Goal: Task Accomplishment & Management: Manage account settings

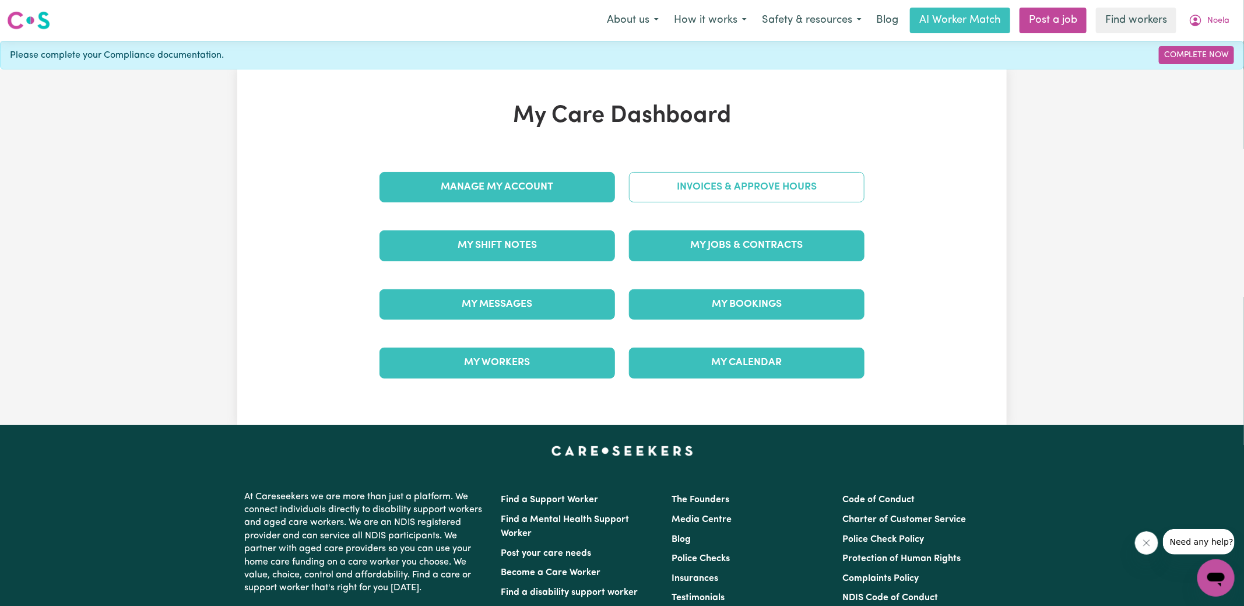
click at [659, 181] on link "Invoices & Approve Hours" at bounding box center [746, 187] width 235 height 30
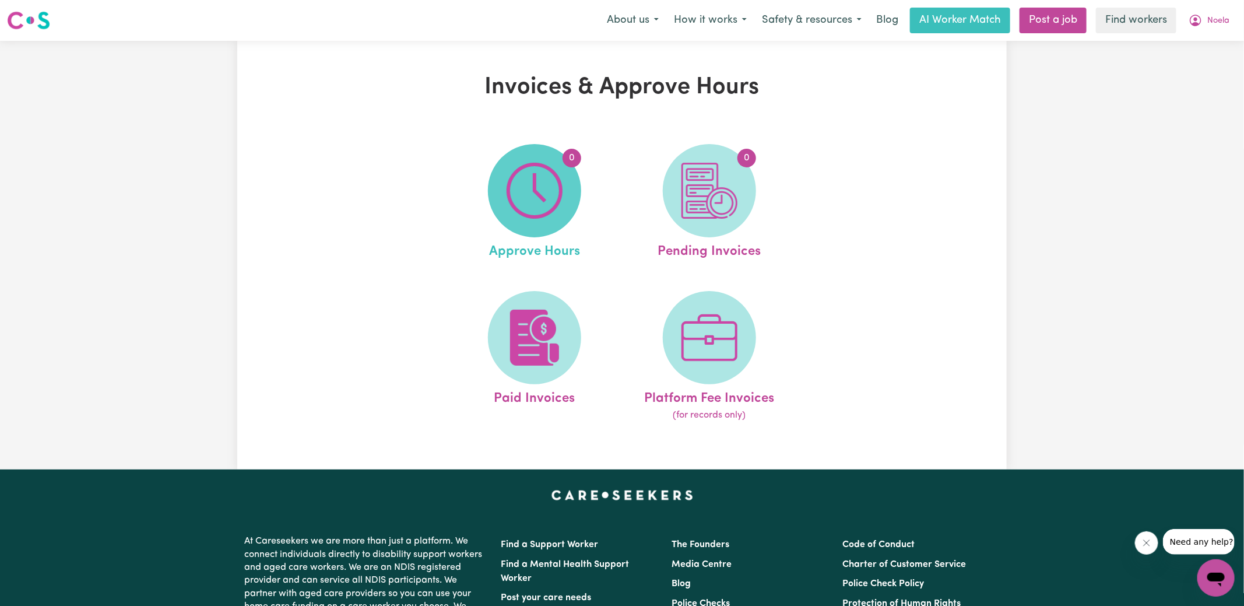
click at [504, 213] on span "0" at bounding box center [534, 190] width 93 height 93
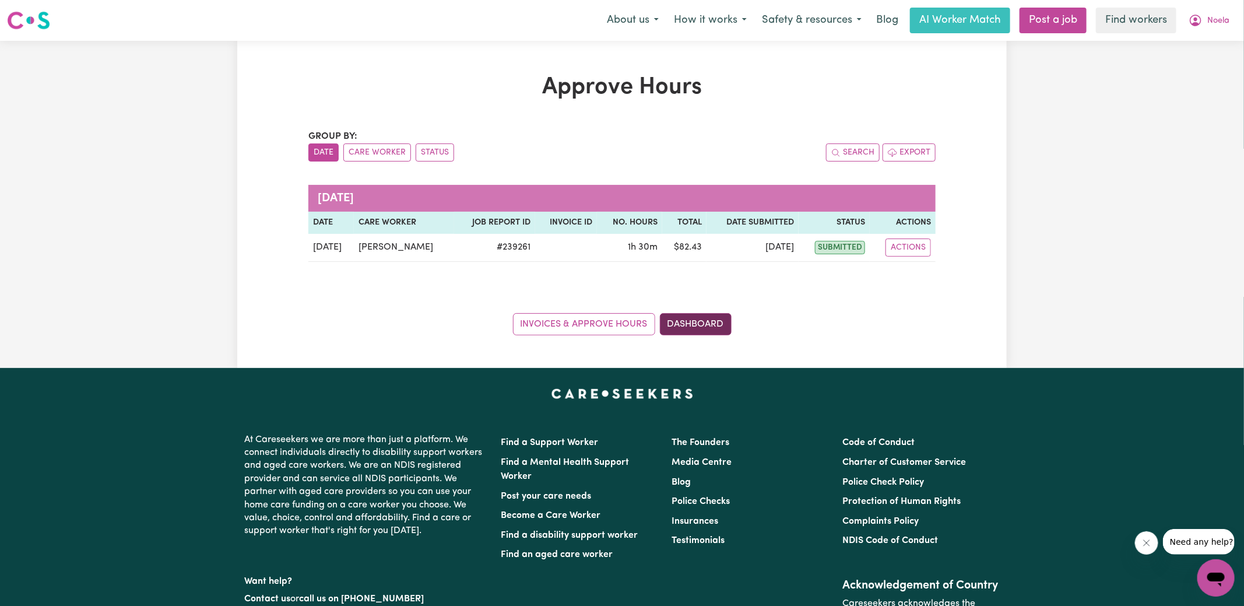
click at [701, 327] on link "Dashboard" at bounding box center [696, 324] width 72 height 22
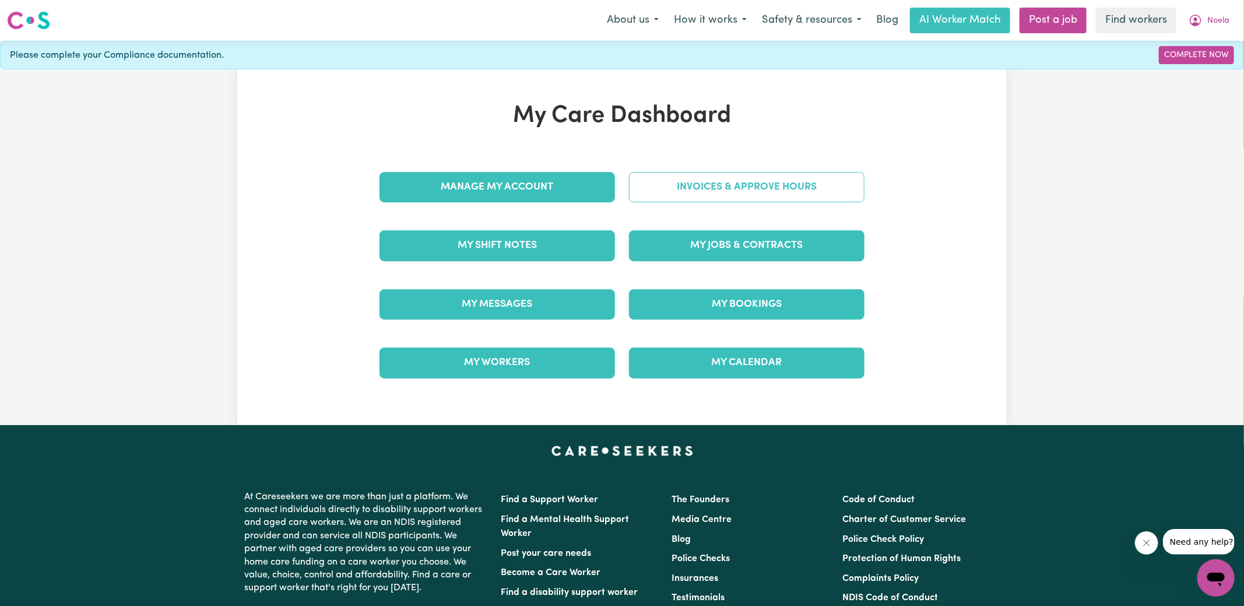
click at [687, 194] on link "Invoices & Approve Hours" at bounding box center [746, 187] width 235 height 30
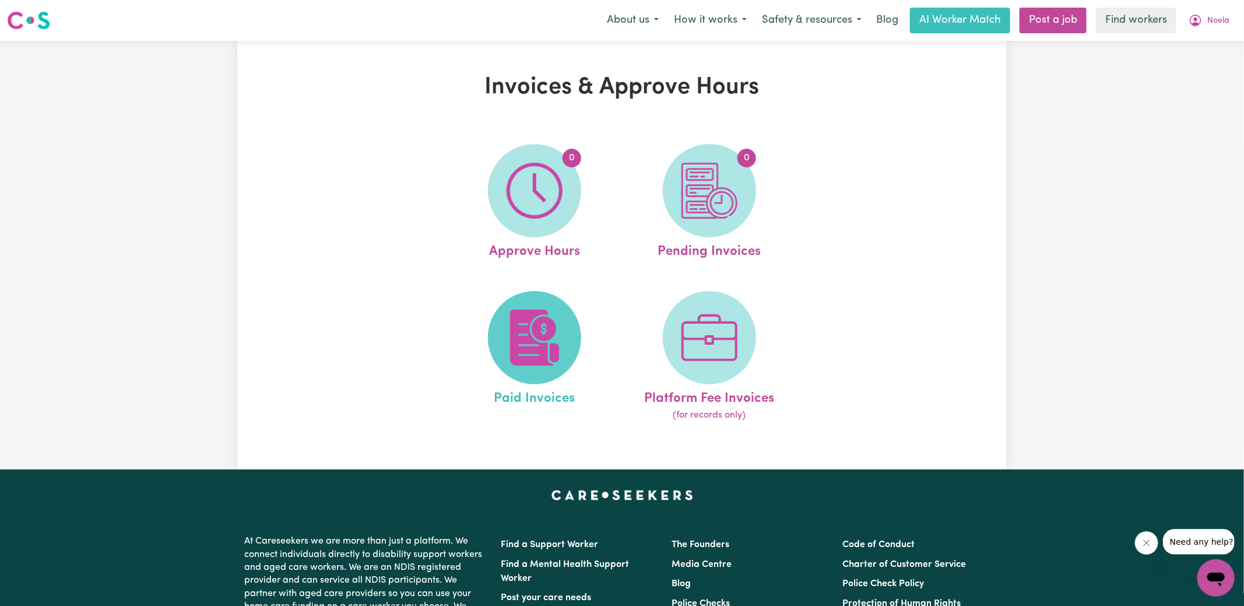
click at [523, 347] on img at bounding box center [535, 338] width 56 height 56
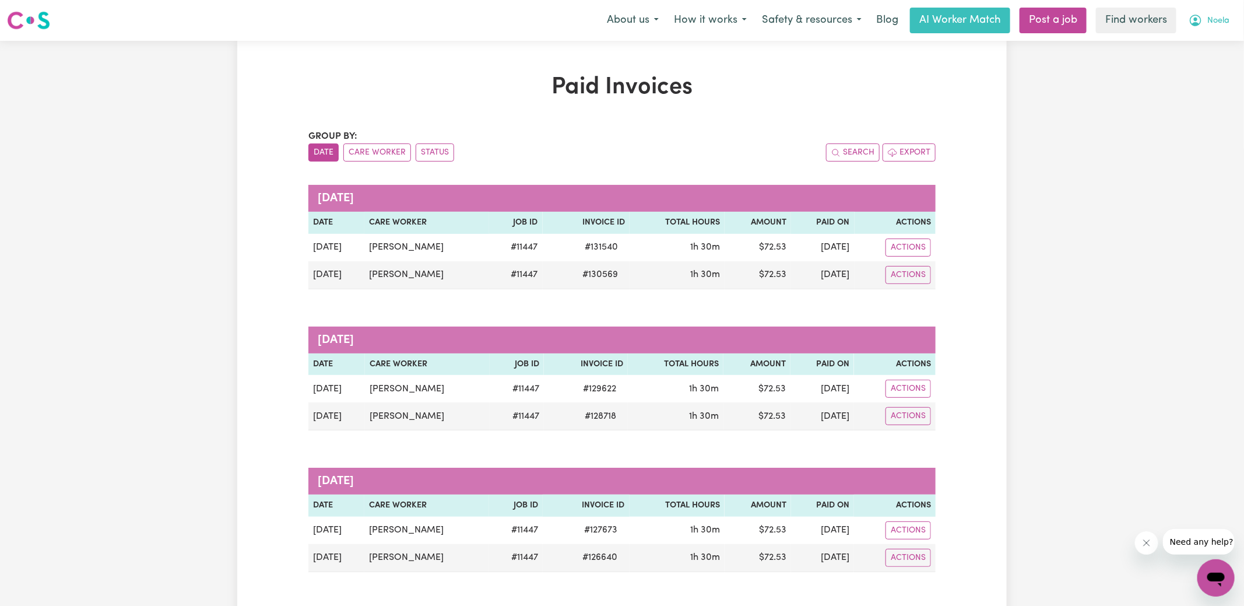
click at [1212, 20] on span "Noela" at bounding box center [1218, 21] width 22 height 13
click at [1192, 47] on link "My Dashboard" at bounding box center [1190, 45] width 92 height 22
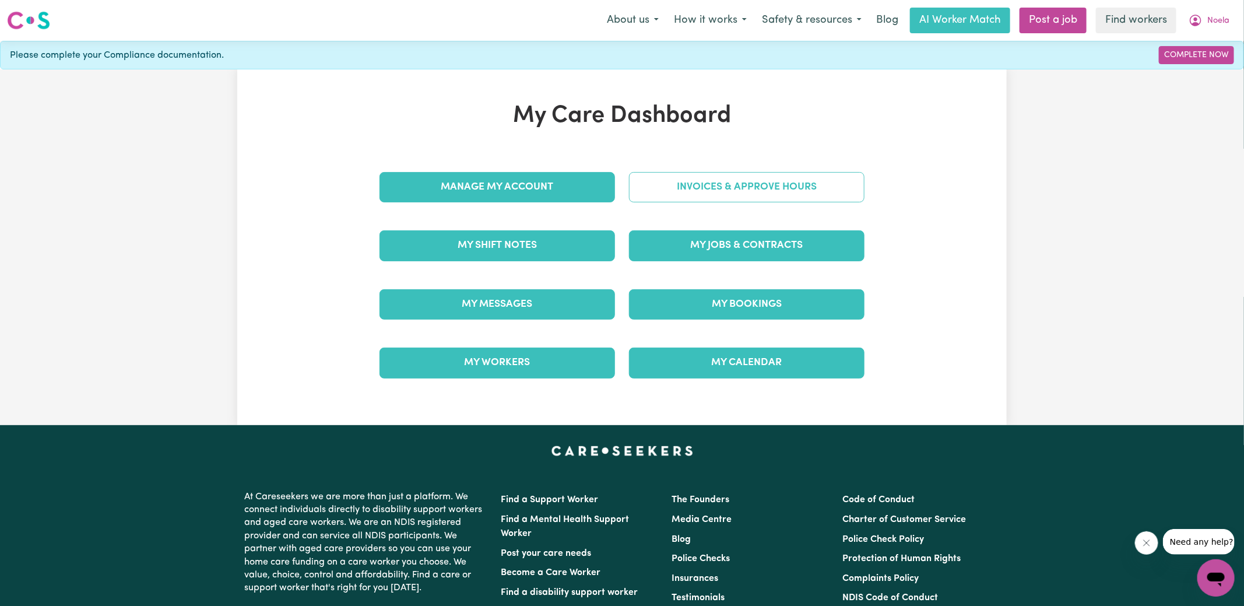
click at [685, 191] on link "Invoices & Approve Hours" at bounding box center [746, 187] width 235 height 30
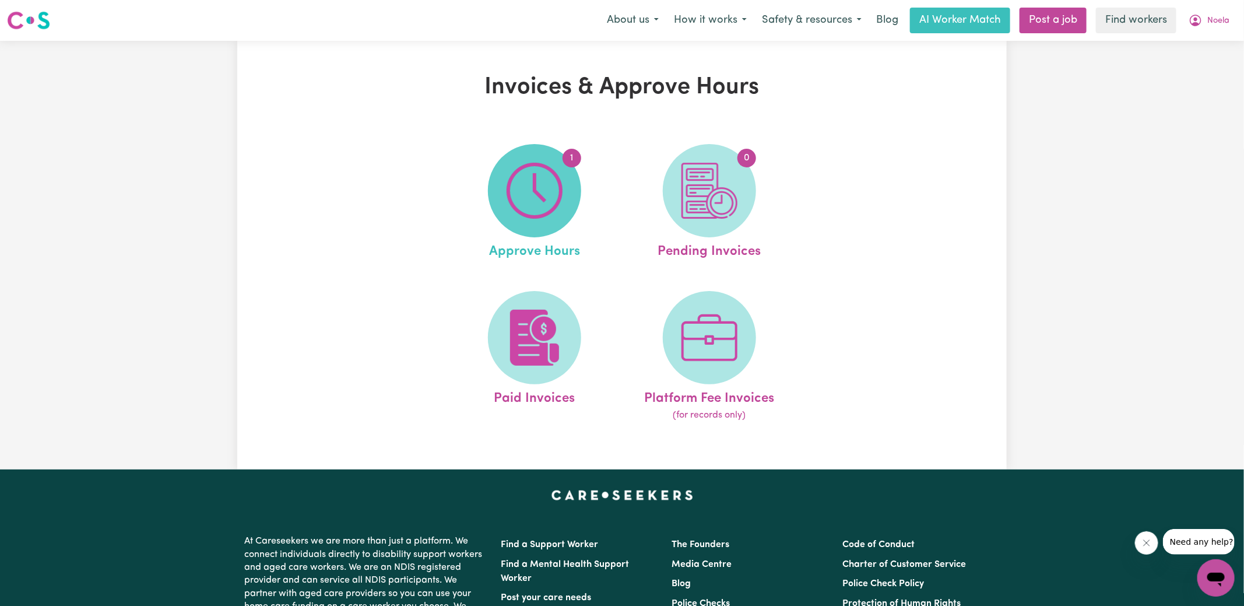
click at [507, 202] on img at bounding box center [535, 191] width 56 height 56
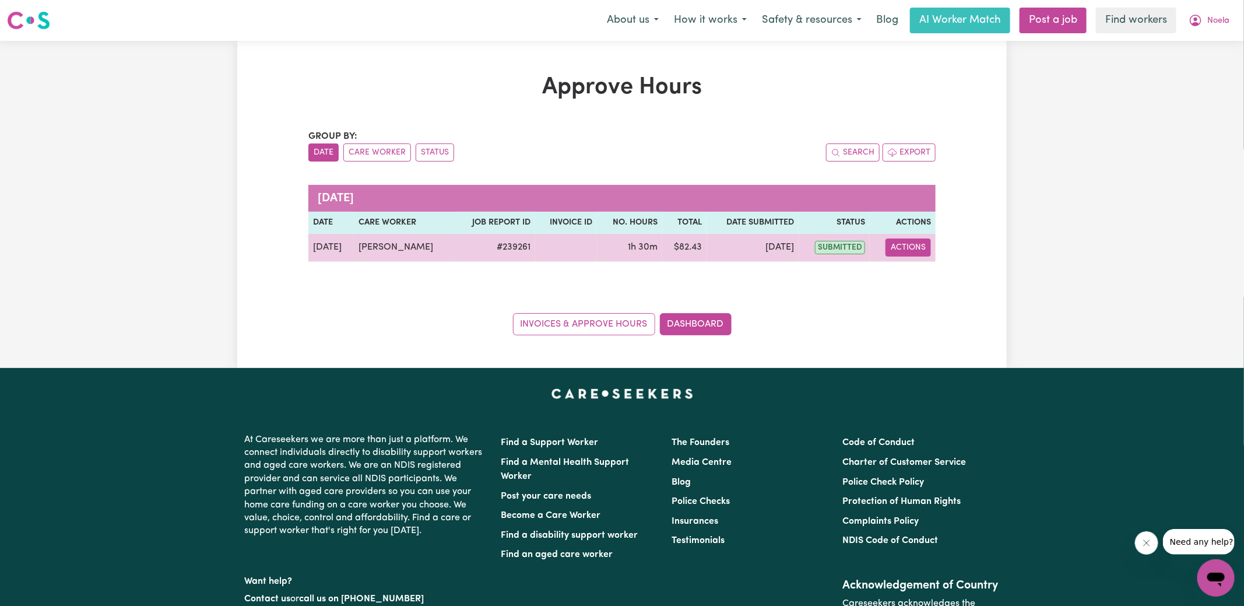
click at [916, 250] on button "Actions" at bounding box center [907, 247] width 45 height 18
click at [930, 272] on link "View Job Report" at bounding box center [938, 273] width 100 height 23
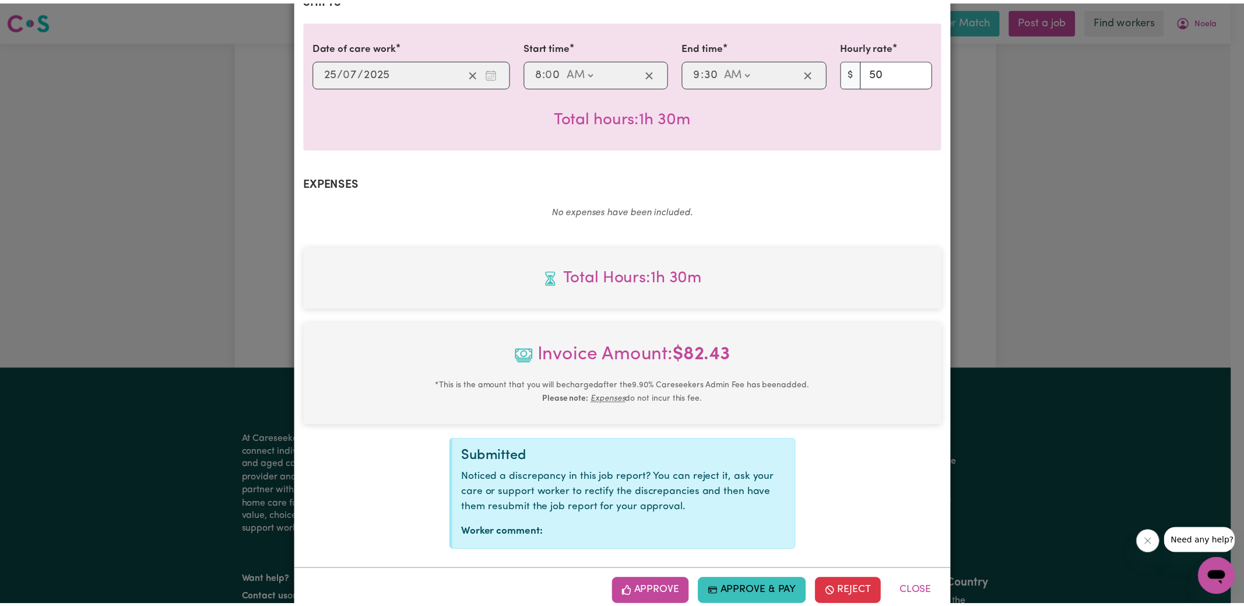
scroll to position [291, 0]
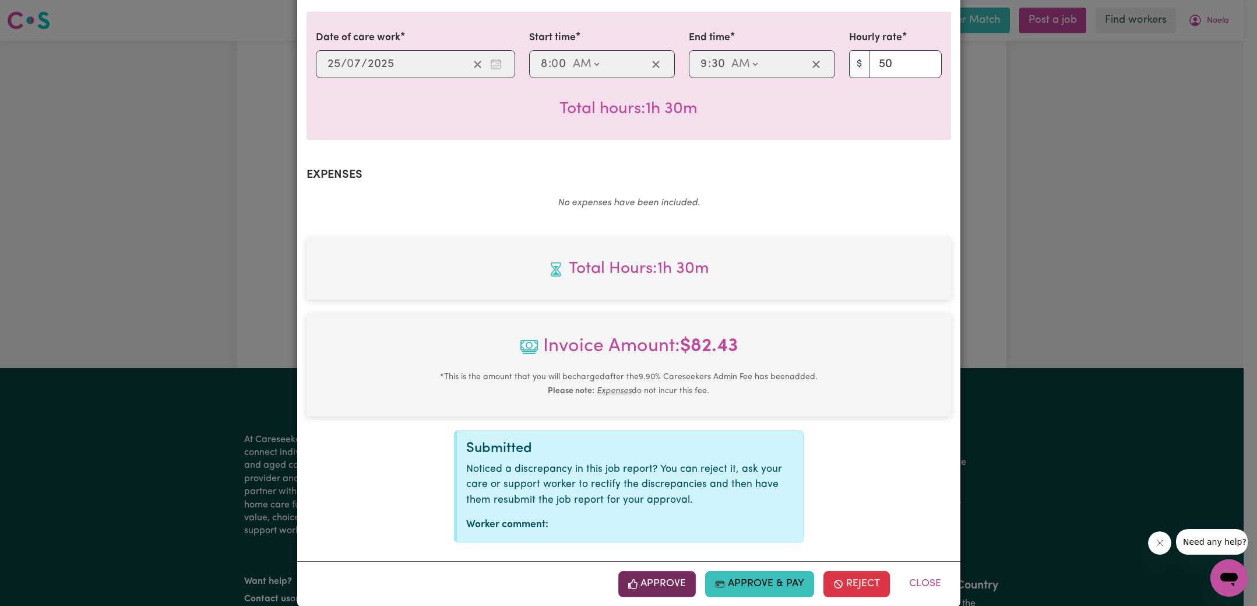
click at [664, 571] on button "Approve" at bounding box center [657, 584] width 78 height 26
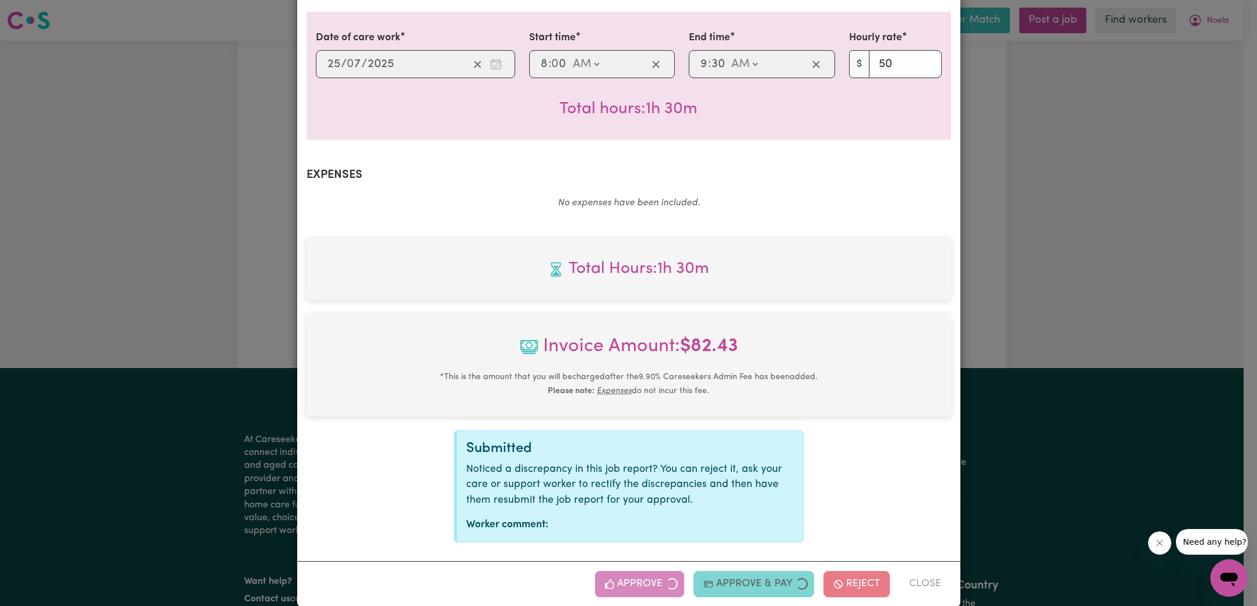
click at [1046, 289] on div "Job Report # 239261 - [PERSON_NAME] Summary Job report # 239261 Client name: [P…" at bounding box center [628, 303] width 1257 height 606
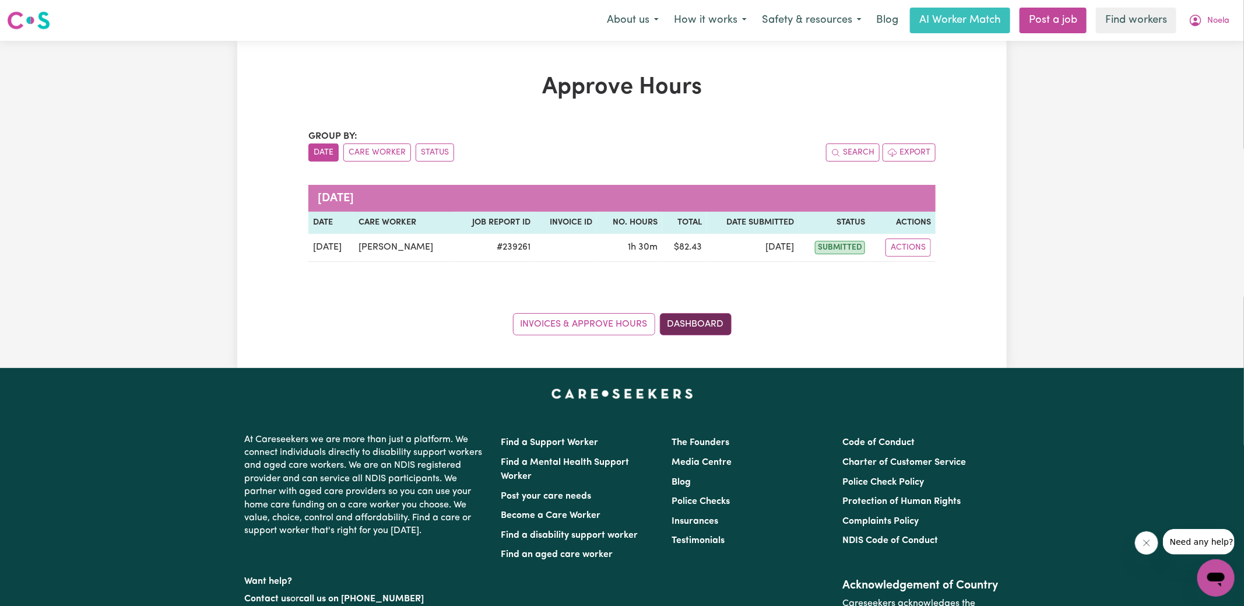
click at [711, 333] on link "Dashboard" at bounding box center [696, 324] width 72 height 22
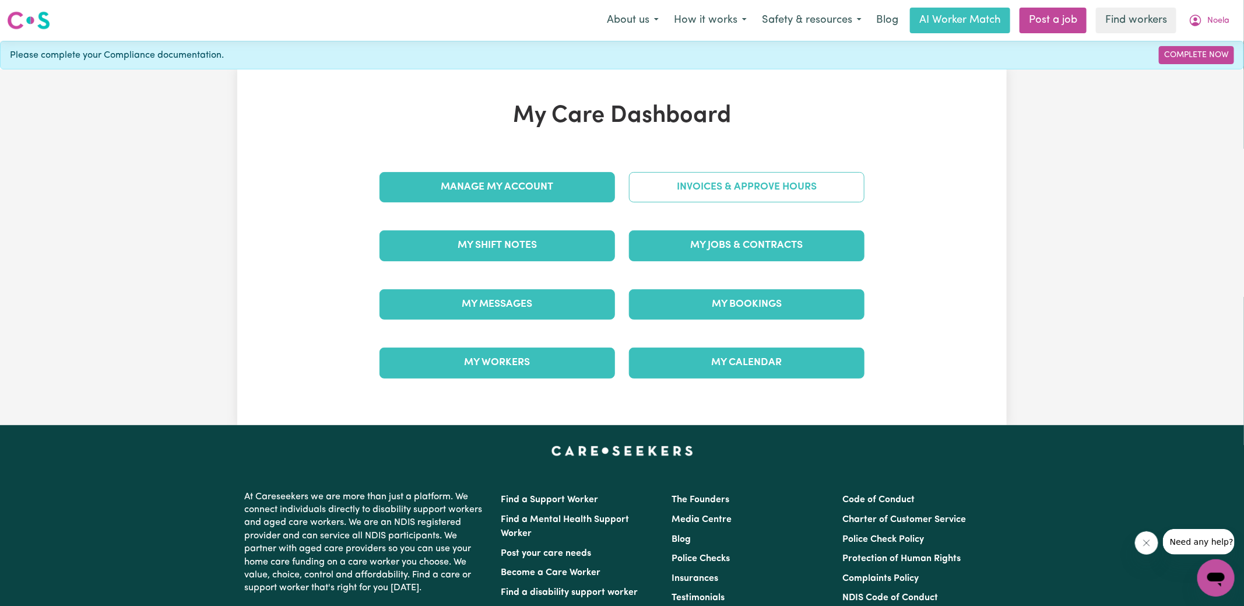
click at [687, 185] on link "Invoices & Approve Hours" at bounding box center [746, 187] width 235 height 30
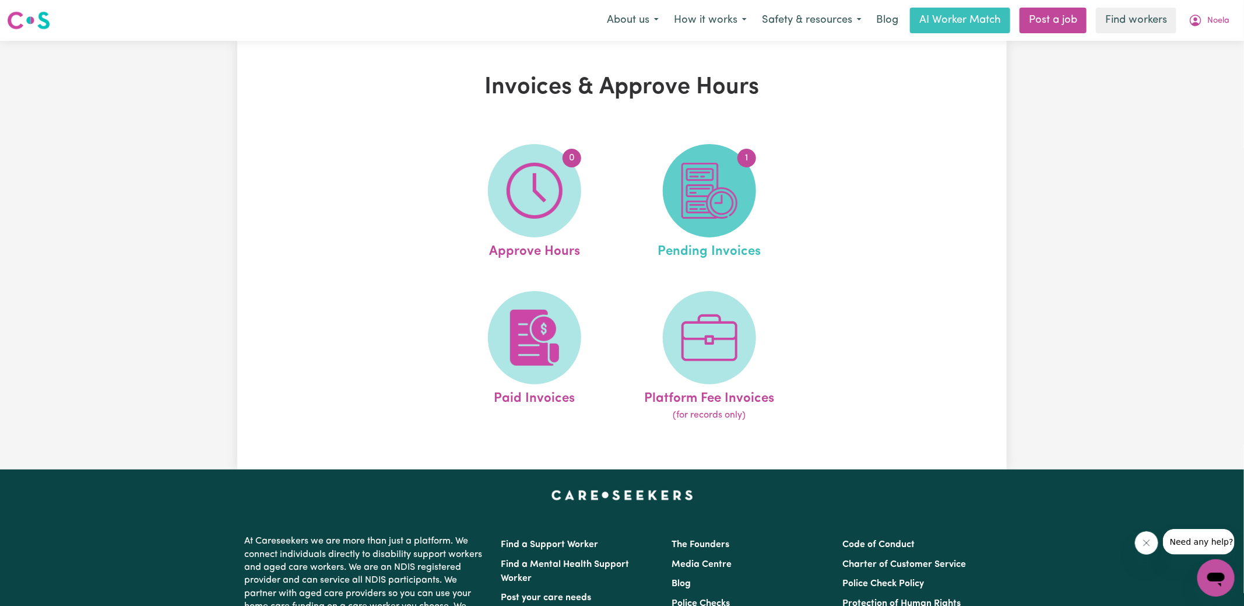
click at [717, 192] on img at bounding box center [709, 191] width 56 height 56
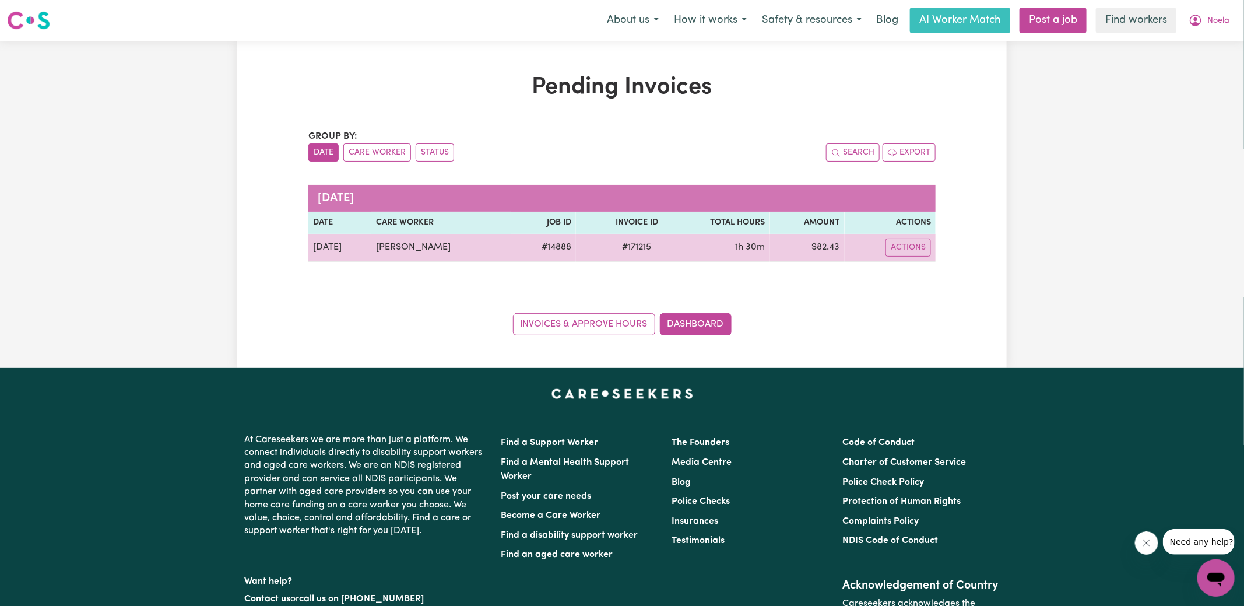
click at [633, 247] on span "# 171215" at bounding box center [637, 247] width 43 height 14
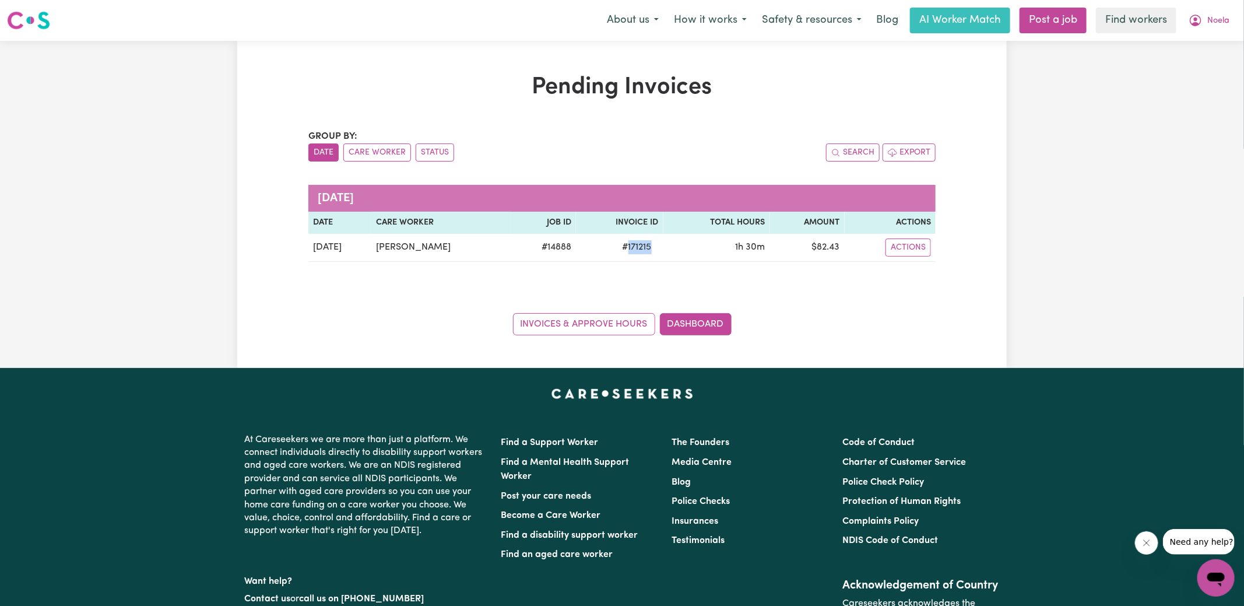
copy span "171215"
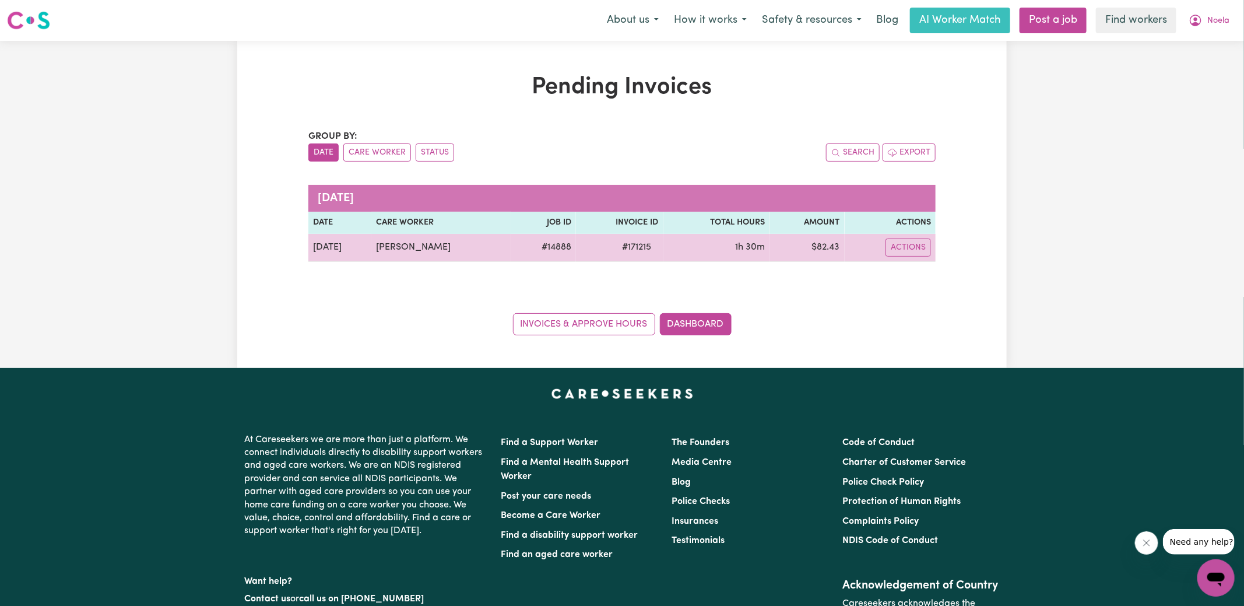
click at [818, 246] on td "$ 82.43" at bounding box center [807, 248] width 75 height 28
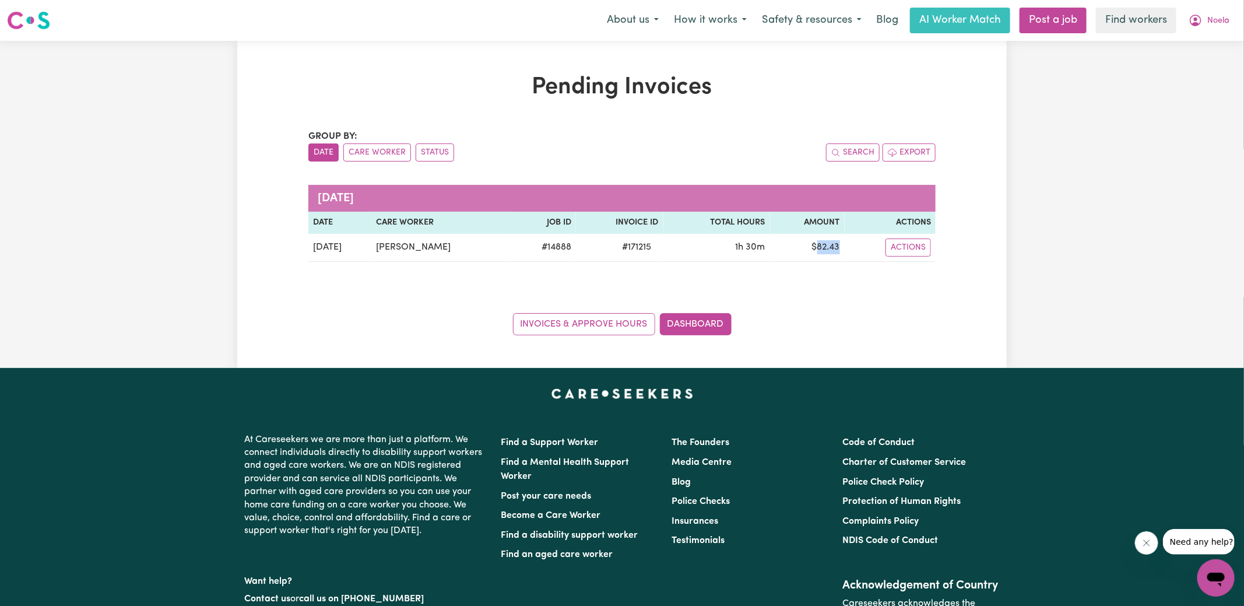
copy td "82.43"
click at [1196, 17] on icon "My Account" at bounding box center [1195, 19] width 3 height 4
click at [1179, 66] on link "Logout" at bounding box center [1190, 67] width 92 height 22
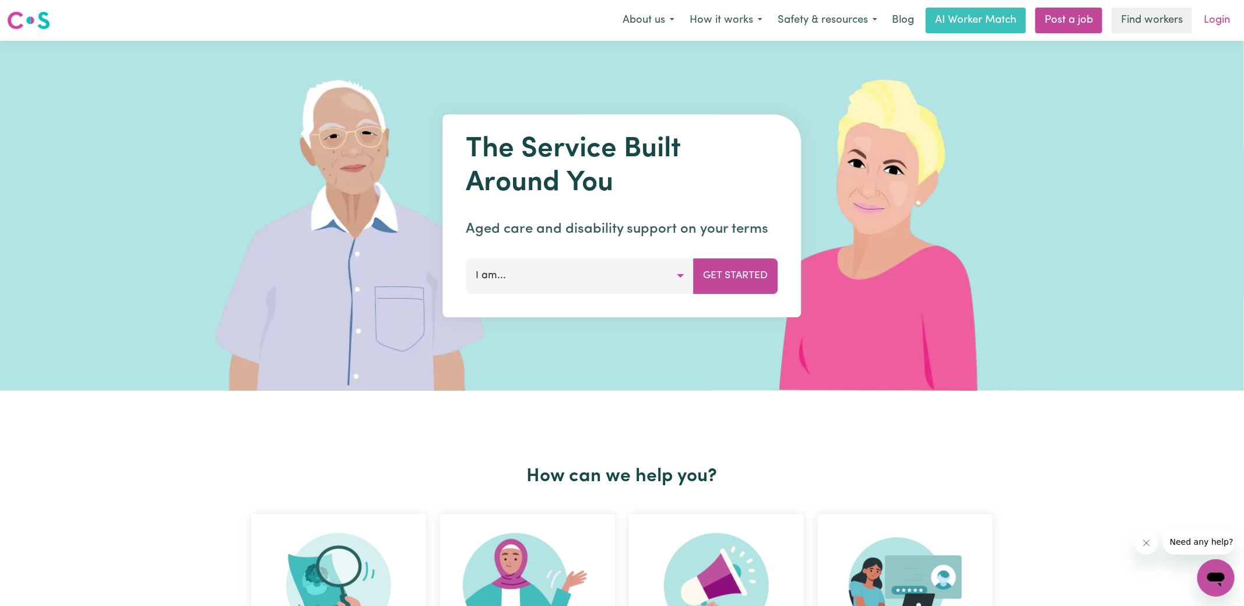
click at [1214, 19] on link "Login" at bounding box center [1217, 21] width 40 height 26
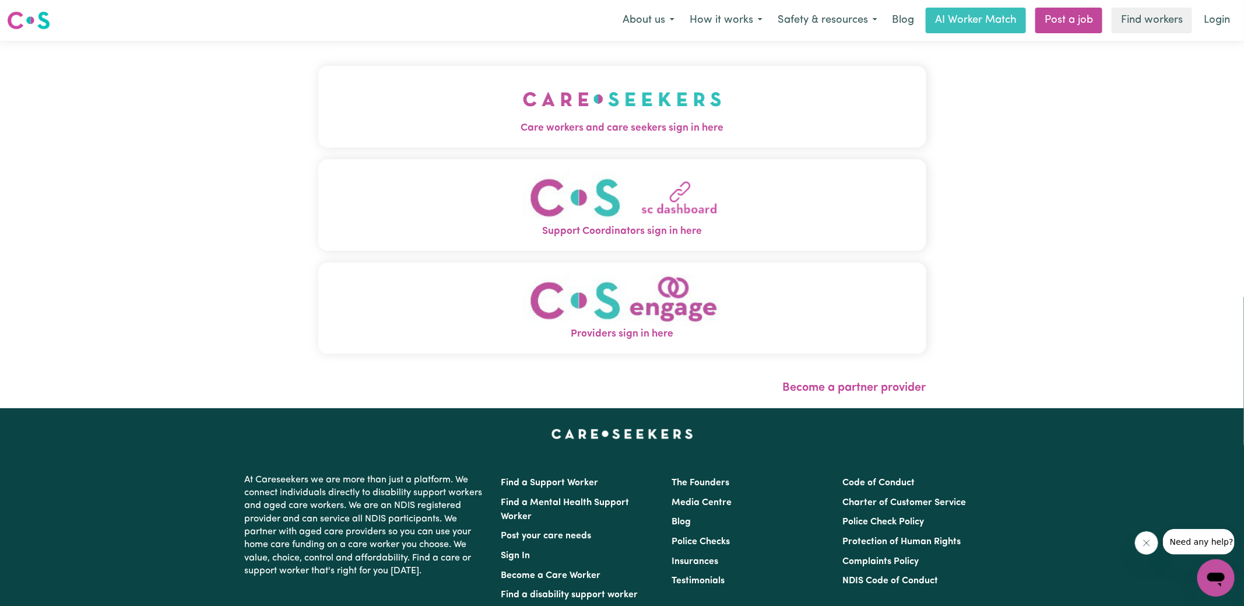
click at [439, 102] on button "Care workers and care seekers sign in here" at bounding box center [622, 107] width 608 height 82
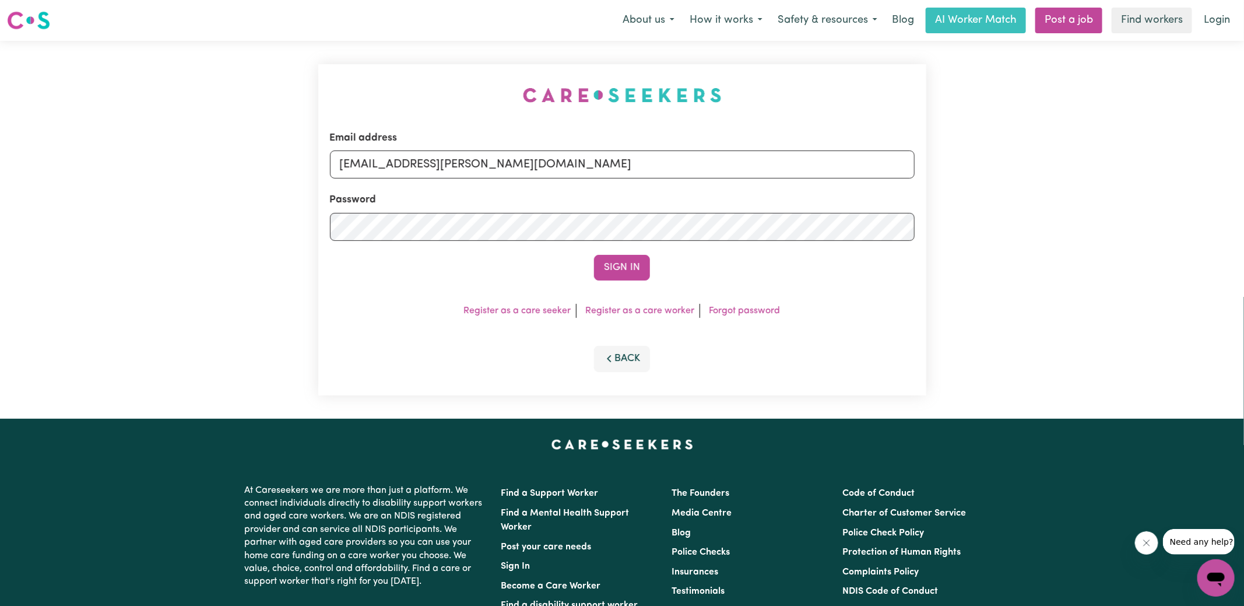
click at [256, 55] on div "Email address [EMAIL_ADDRESS][DOMAIN_NAME] Password Sign In Register as a care …" at bounding box center [622, 230] width 1244 height 378
drag, startPoint x: 402, startPoint y: 166, endPoint x: 964, endPoint y: 205, distance: 563.8
click at [964, 205] on div "Email address [EMAIL_ADDRESS][DOMAIN_NAME] Password Sign In Register as a care …" at bounding box center [622, 230] width 1244 height 378
type input "[EMAIL_ADDRESS][DOMAIN_NAME]"
click at [594, 255] on button "Sign In" at bounding box center [622, 268] width 56 height 26
